Goal: Navigation & Orientation: Find specific page/section

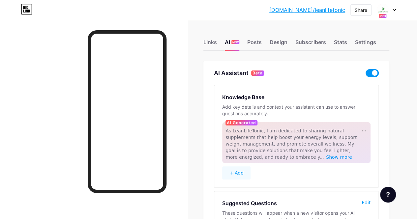
click at [394, 7] on div at bounding box center [385, 10] width 19 height 12
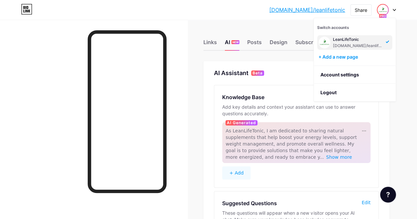
click at [405, 36] on div "Links AI NEW Posts Design Subscribers Stats Settings AI Assistant Beta Knowledg…" at bounding box center [208, 164] width 417 height 288
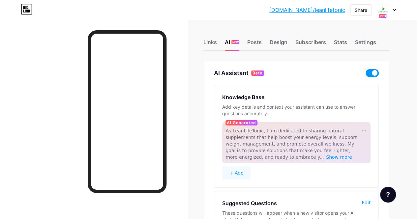
click at [200, 41] on div "Links AI NEW Posts Design Subscribers Stats Settings AI Assistant Beta Knowledg…" at bounding box center [208, 164] width 417 height 288
click at [208, 42] on div "Links" at bounding box center [209, 44] width 13 height 12
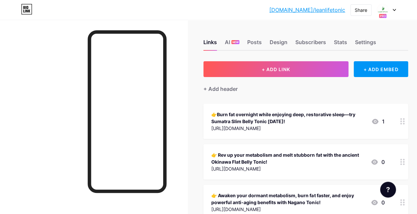
click at [397, 9] on div "[DOMAIN_NAME]/leanli... [DOMAIN_NAME]/leanlifetonic Share Switch accounts LeanL…" at bounding box center [208, 10] width 417 height 12
click at [394, 10] on icon at bounding box center [393, 10] width 3 height 2
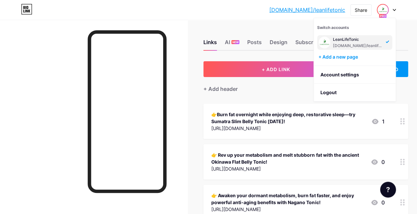
click at [250, 13] on div "[DOMAIN_NAME]/leanli... [DOMAIN_NAME]/leanlifetonic Share Switch accounts LeanL…" at bounding box center [208, 10] width 417 height 12
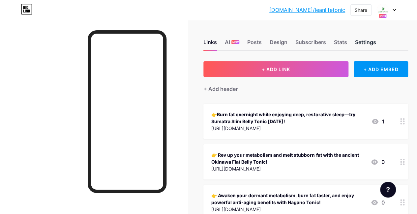
click at [368, 45] on div "Settings" at bounding box center [364, 44] width 21 height 12
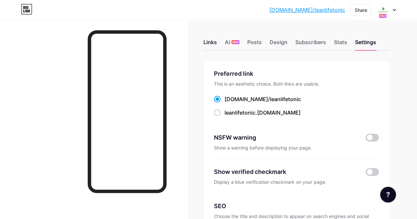
click at [215, 44] on div "Links" at bounding box center [209, 44] width 13 height 12
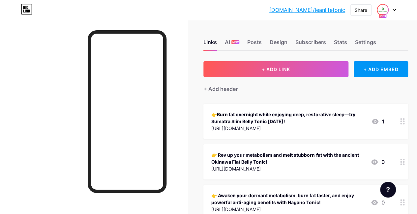
click at [386, 8] on img at bounding box center [382, 10] width 11 height 11
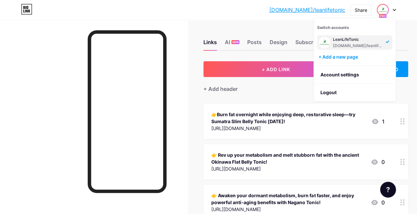
click at [393, 11] on div at bounding box center [385, 10] width 19 height 12
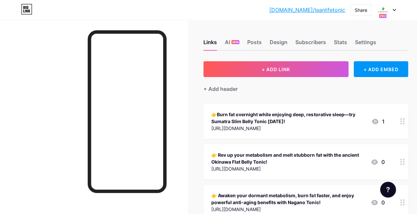
click at [394, 10] on icon at bounding box center [393, 10] width 3 height 2
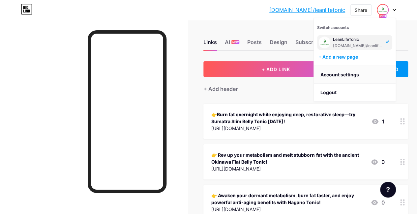
click at [329, 79] on link "Account settings" at bounding box center [354, 75] width 82 height 18
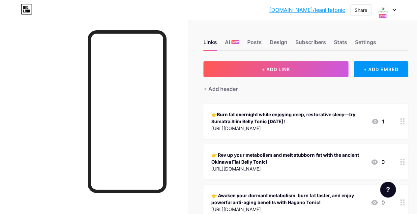
click at [395, 8] on div "[DOMAIN_NAME]/leanli... [DOMAIN_NAME]/leanlifetonic Share Switch accounts LeanL…" at bounding box center [208, 10] width 417 height 12
click at [394, 9] on icon at bounding box center [393, 10] width 3 height 2
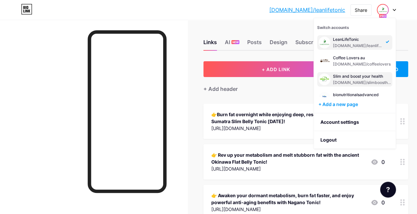
scroll to position [8, 0]
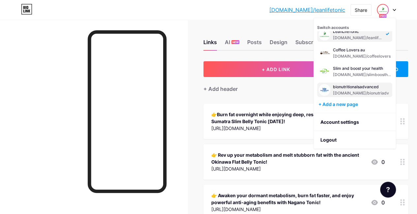
click at [344, 85] on div "bionutritionalsadvanced" at bounding box center [361, 86] width 56 height 5
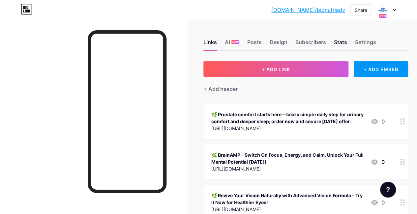
click at [339, 39] on div "Stats" at bounding box center [339, 44] width 13 height 12
